Goal: Check status: Check status

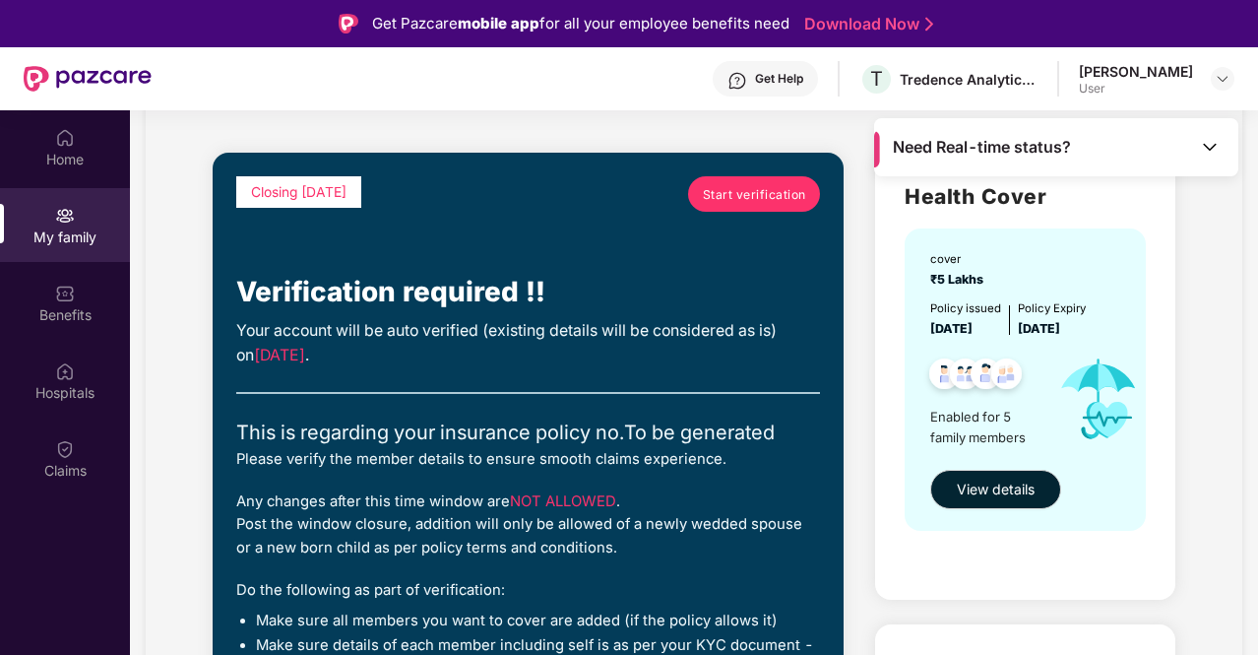
scroll to position [197, 0]
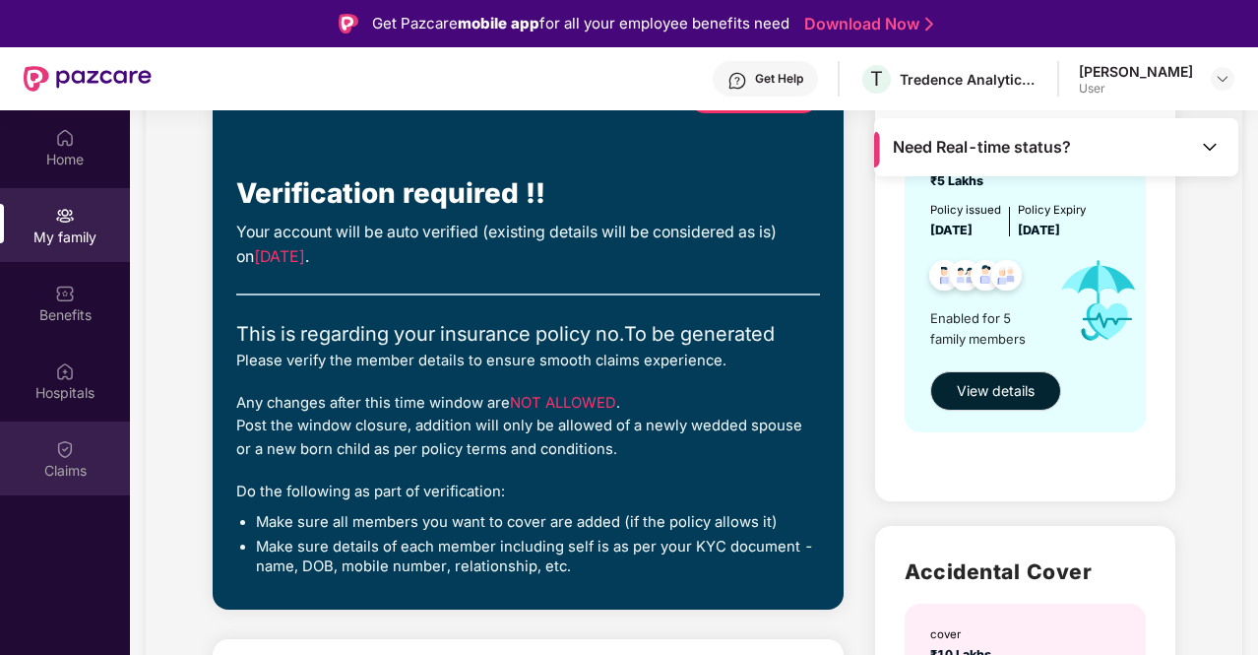
click at [58, 455] on img at bounding box center [65, 449] width 20 height 20
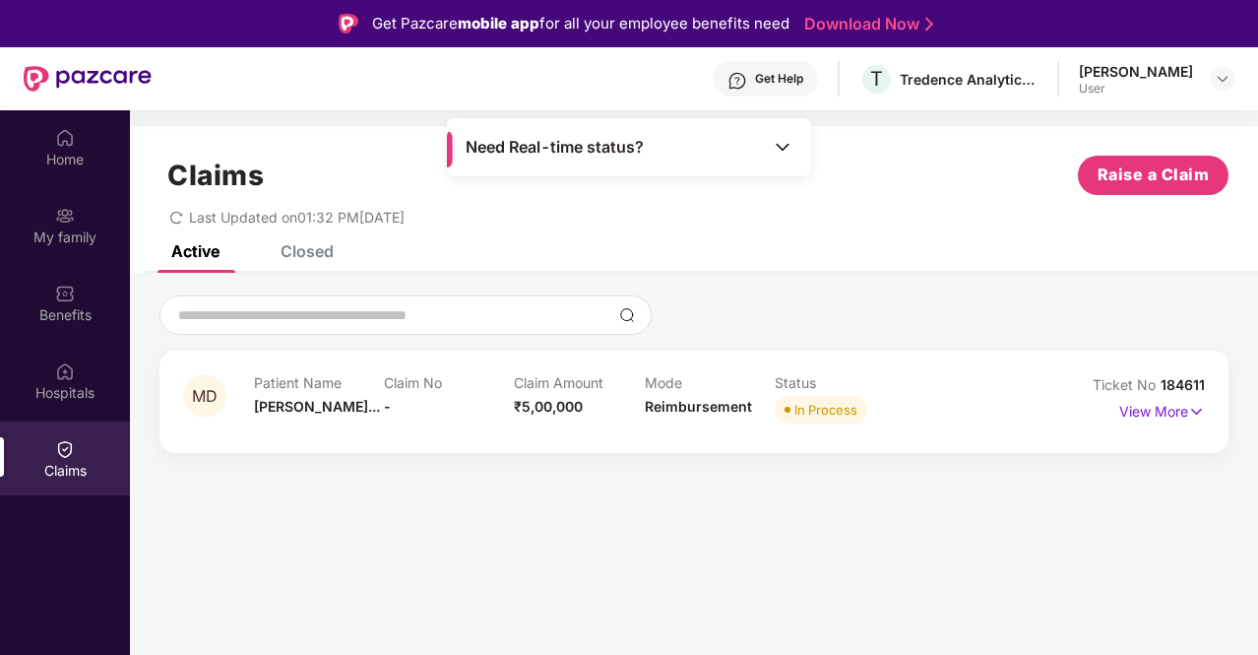
click at [539, 416] on div "Claim Amount ₹5,00,000" at bounding box center [579, 401] width 130 height 54
click at [1152, 407] on p "View More" at bounding box center [1163, 409] width 86 height 27
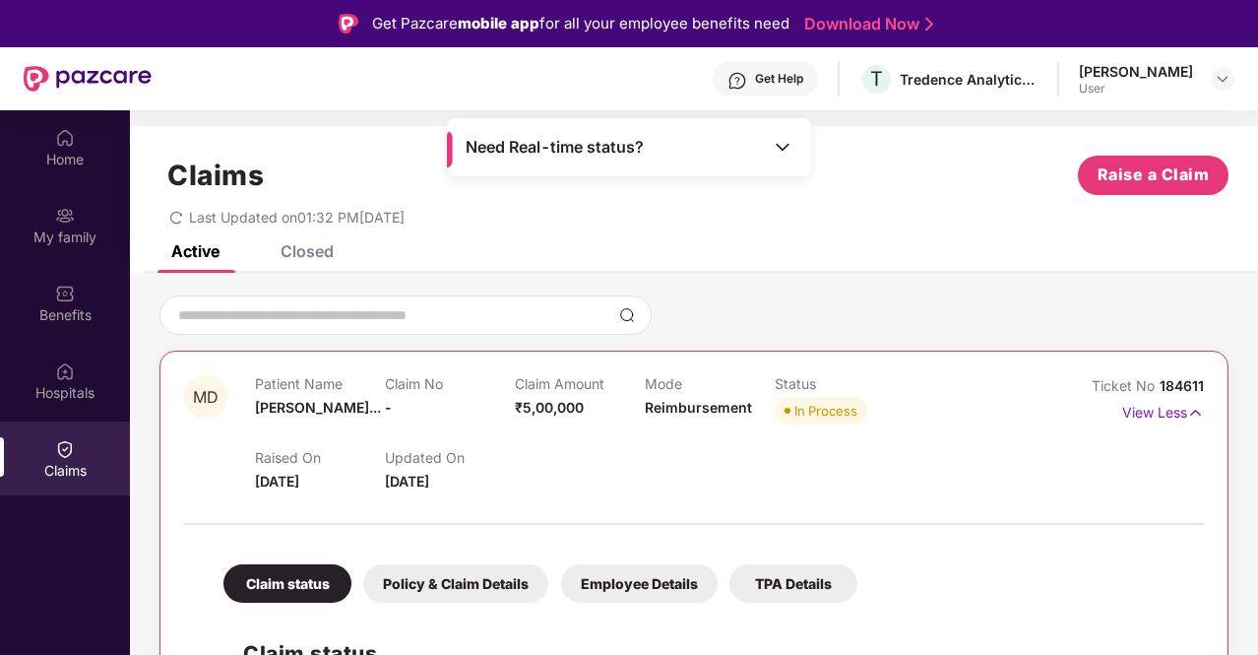
click at [780, 145] on img at bounding box center [783, 147] width 20 height 20
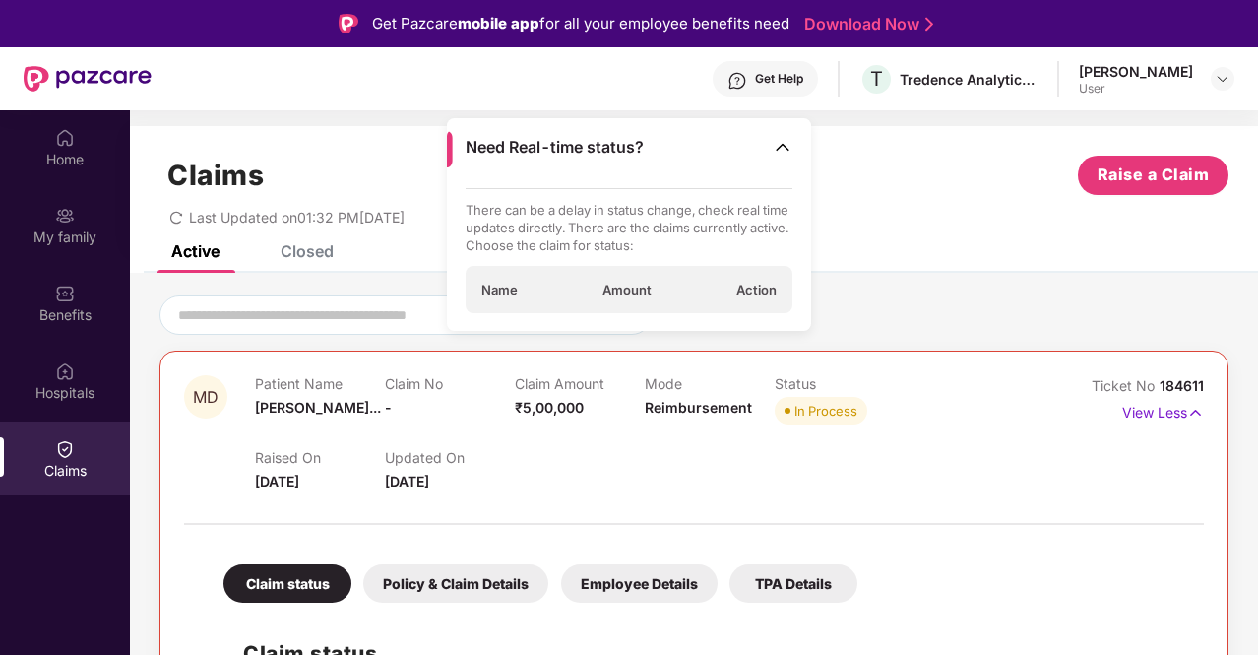
click at [602, 285] on div "Name Amount Action" at bounding box center [630, 289] width 328 height 47
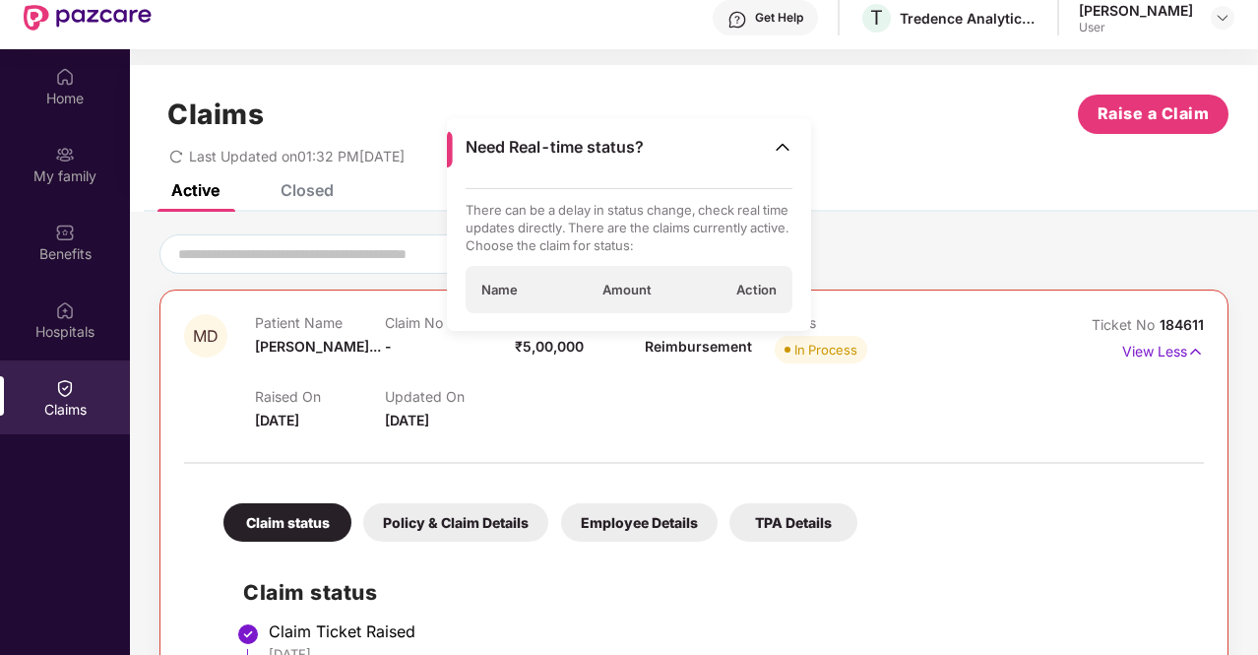
scroll to position [110, 0]
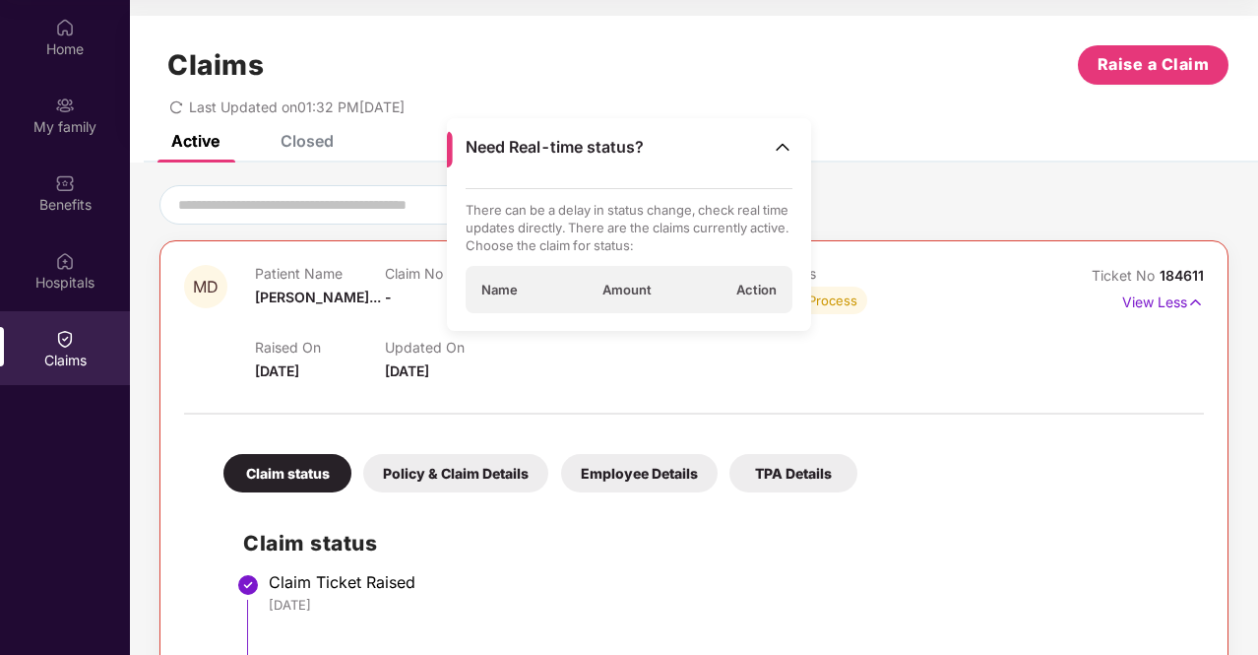
click at [634, 290] on span "Amount" at bounding box center [627, 290] width 49 height 18
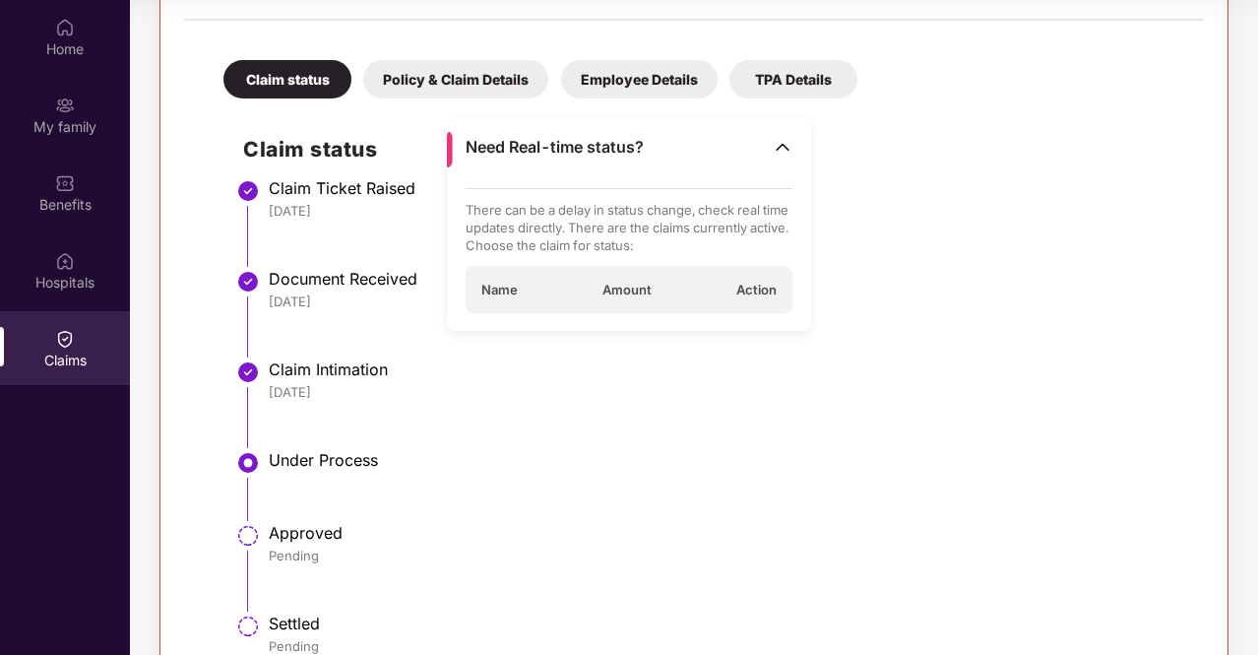
click at [356, 318] on li "Document Received [DATE]" at bounding box center [713, 321] width 941 height 91
click at [788, 133] on div "Need Real-time status?" at bounding box center [629, 147] width 364 height 58
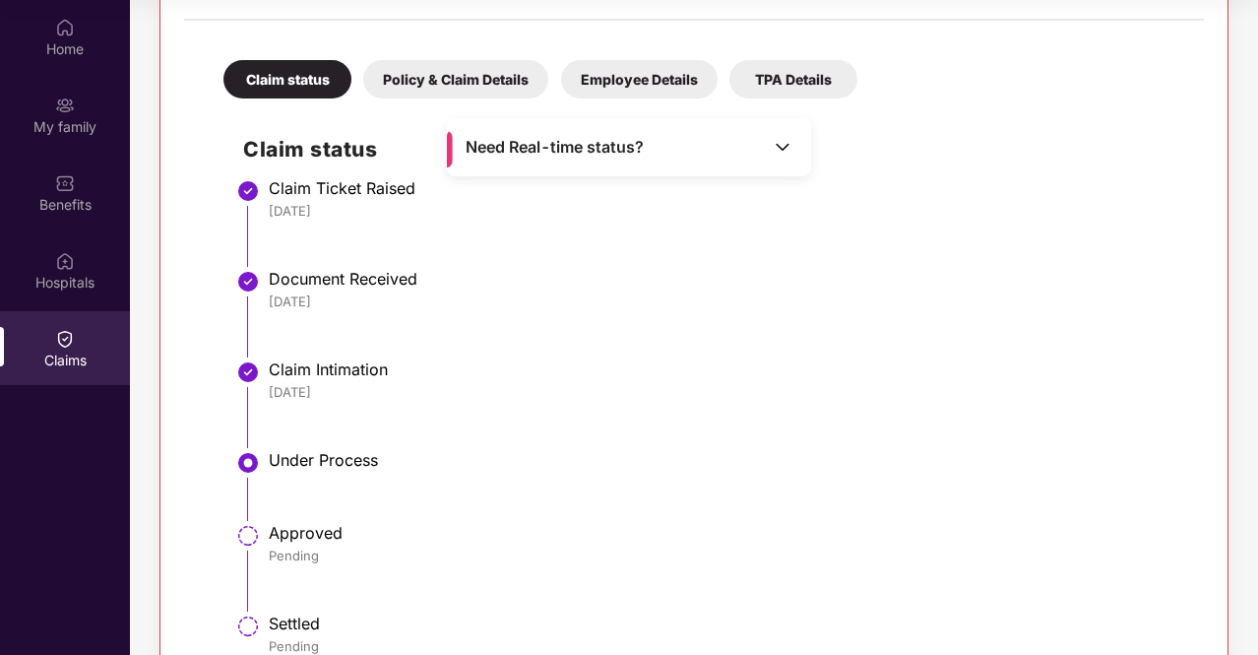
click at [431, 80] on div "Policy & Claim Details" at bounding box center [455, 79] width 185 height 38
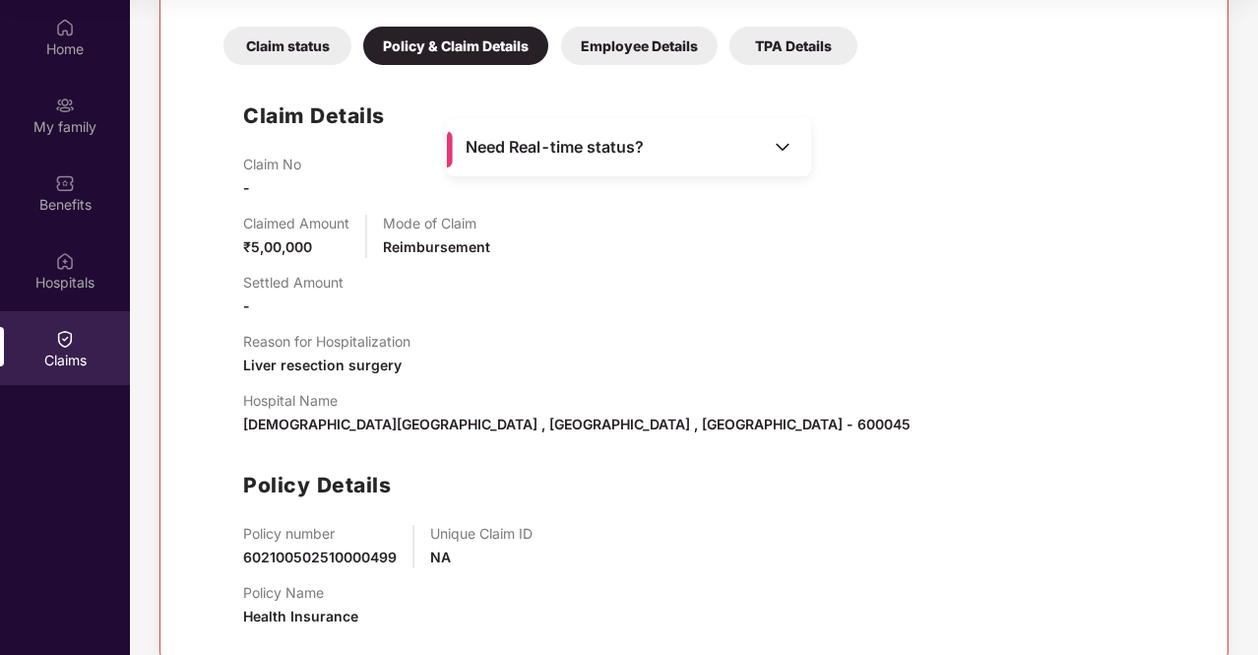
scroll to position [459, 0]
